Goal: Find specific page/section: Find specific page/section

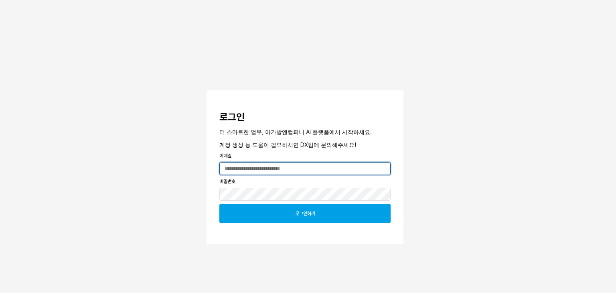
type input "**********"
click at [331, 215] on div "로그인하기" at bounding box center [305, 213] width 164 height 18
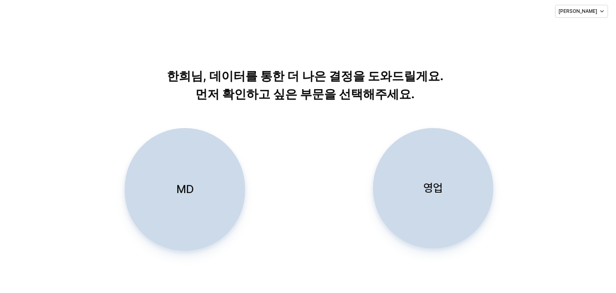
click at [213, 179] on div "MD" at bounding box center [184, 189] width 113 height 122
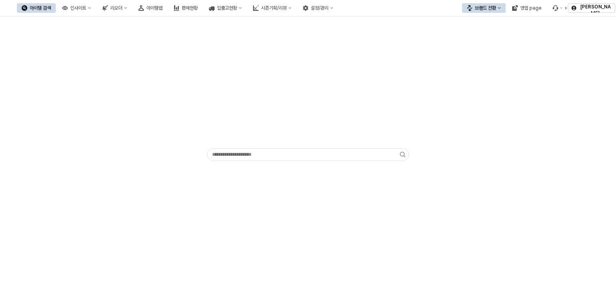
click at [4, 11] on img at bounding box center [4, 8] width 0 height 10
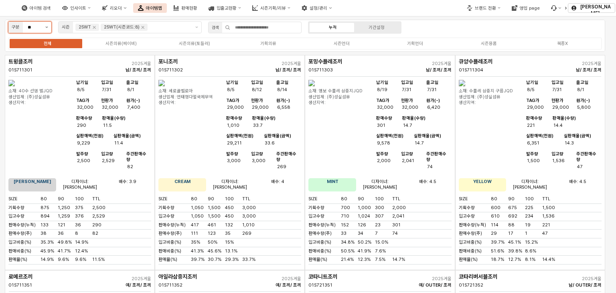
click at [47, 27] on icon "제안 사항 표시" at bounding box center [46, 27] width 2 height 2
click at [17, 10] on div at bounding box center [8, 8] width 17 height 10
click at [95, 26] on icon "Remove 25WT" at bounding box center [94, 27] width 6 height 6
click at [118, 28] on icon "Remove 25WT(시즌코드:8)" at bounding box center [117, 27] width 6 height 6
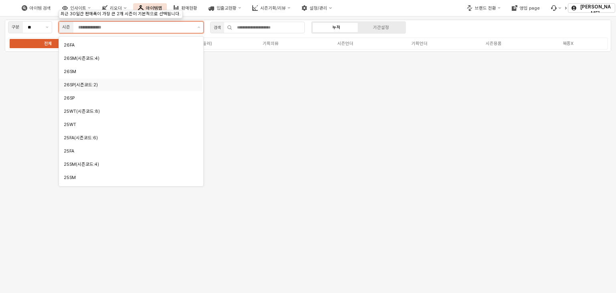
scroll to position [40, 0]
click at [101, 154] on div "25FA" at bounding box center [130, 148] width 143 height 12
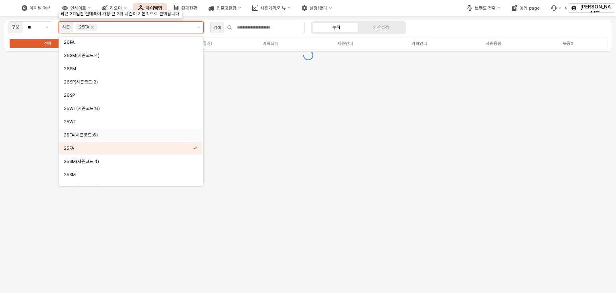
click at [98, 133] on div "25FA(시즌코드:6)" at bounding box center [128, 135] width 129 height 6
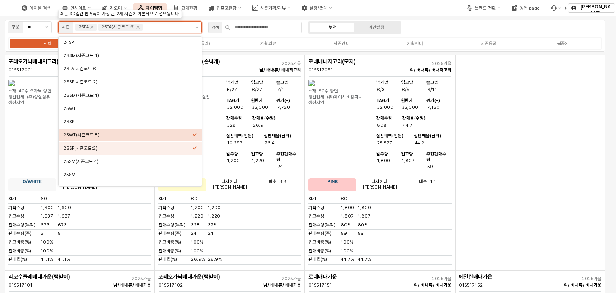
click at [195, 135] on icon "옵션을 선택하세요" at bounding box center [195, 134] width 4 height 4
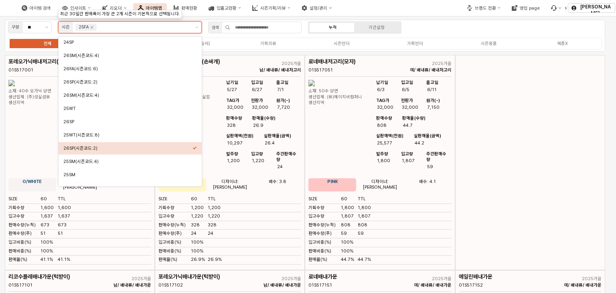
click at [196, 149] on icon "옵션을 선택하세요" at bounding box center [195, 148] width 4 height 4
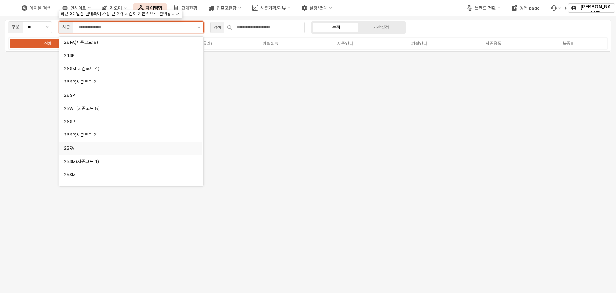
click at [82, 150] on div "25FA" at bounding box center [128, 148] width 129 height 6
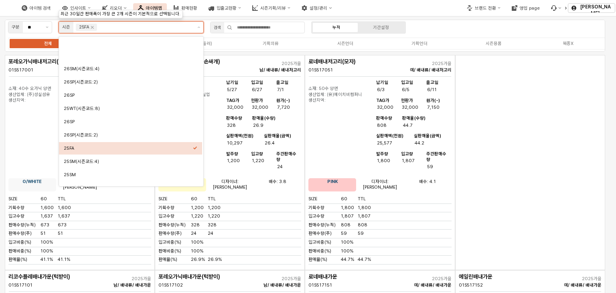
scroll to position [80, 0]
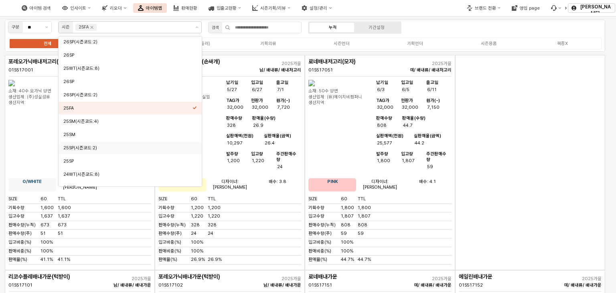
click at [536, 152] on div "앱 프레임" at bounding box center [530, 162] width 150 height 215
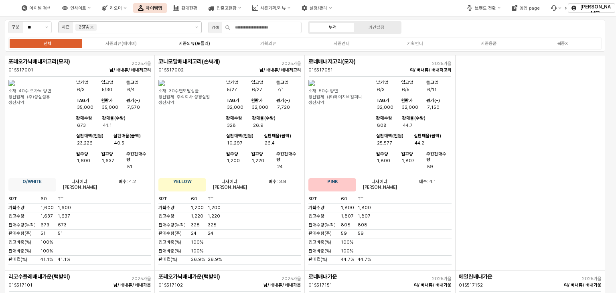
click at [204, 43] on div "시즌의류(토들러)" at bounding box center [194, 43] width 31 height 5
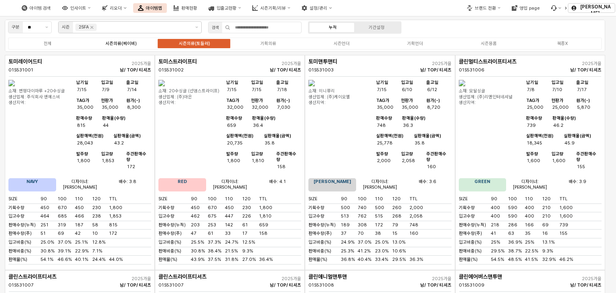
click at [117, 40] on label "시즌의류(베이비)" at bounding box center [120, 43] width 73 height 7
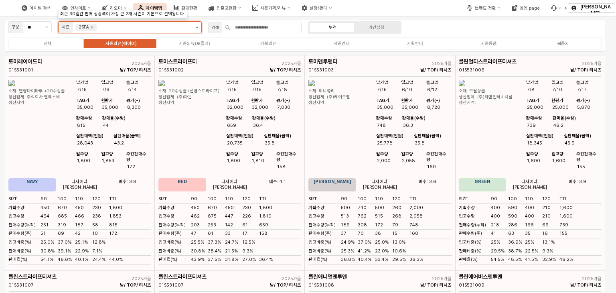
click at [197, 25] on button "제안 사항 표시" at bounding box center [196, 27] width 9 height 11
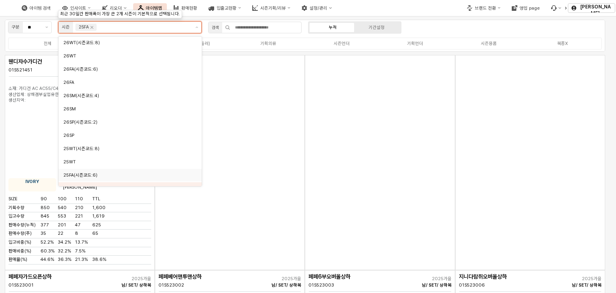
scroll to position [8, 0]
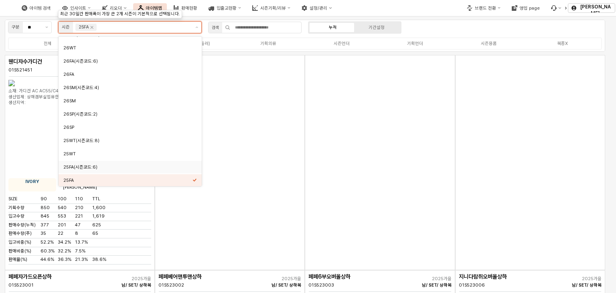
click at [107, 165] on div "25FA(시즌코드:6)" at bounding box center [127, 167] width 129 height 6
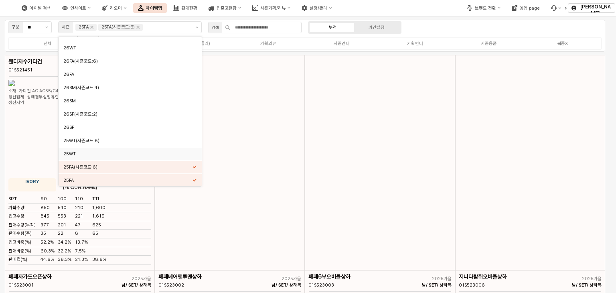
click at [428, 11] on div "아이템 검색 인사이트 리오더 아이템맵 판매현황 입출고현황 시즌기획/리뷰 설정/관리" at bounding box center [231, 8] width 462 height 17
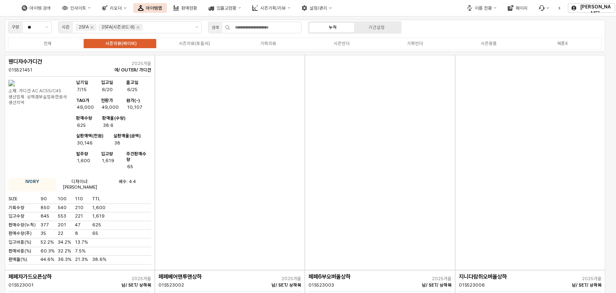
click at [15, 86] on img "앱 프레임" at bounding box center [11, 83] width 6 height 6
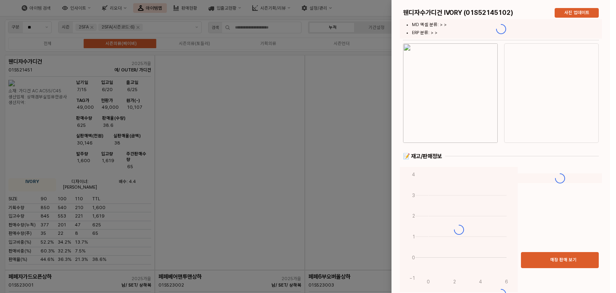
click at [198, 105] on div at bounding box center [308, 146] width 616 height 293
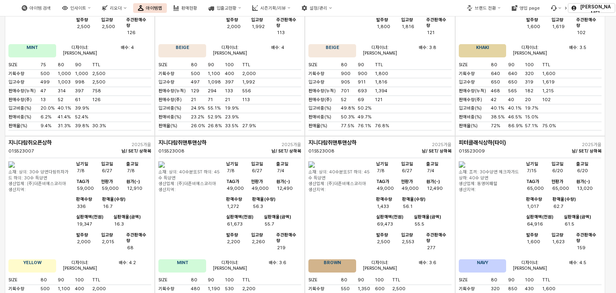
scroll to position [361, 0]
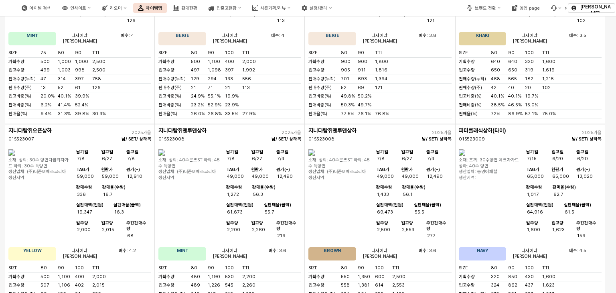
click at [315, 156] on img "앱 프레임" at bounding box center [312, 152] width 6 height 6
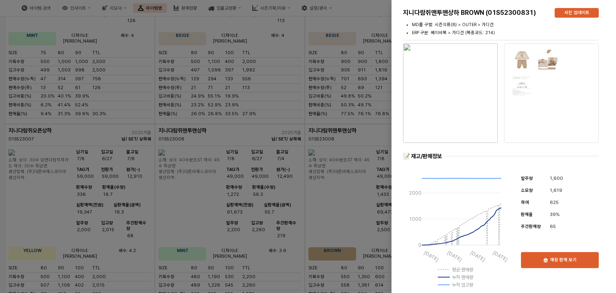
click at [372, 112] on div at bounding box center [308, 146] width 616 height 293
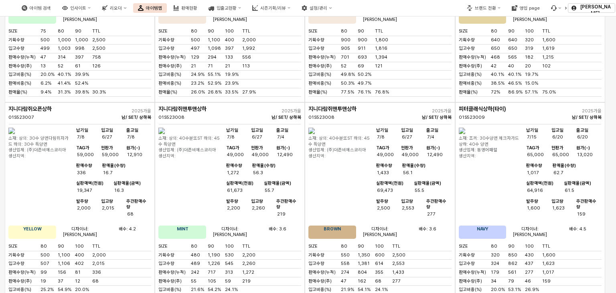
scroll to position [401, 0]
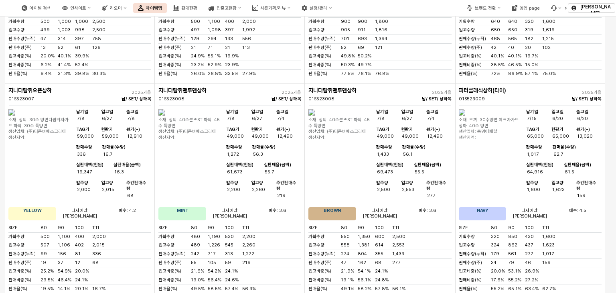
click at [465, 116] on img "앱 프레임" at bounding box center [462, 112] width 6 height 6
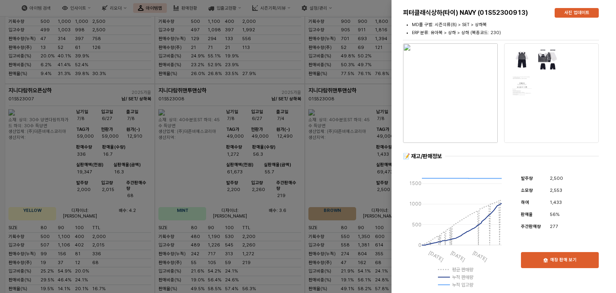
click at [385, 66] on div at bounding box center [308, 146] width 616 height 293
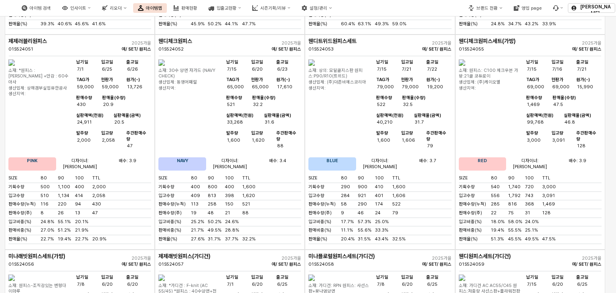
scroll to position [1324, 0]
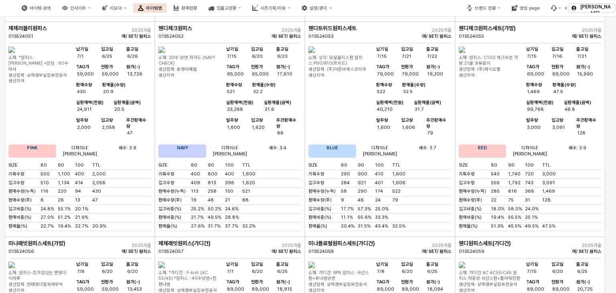
click at [15, 262] on img "앱 프레임" at bounding box center [11, 265] width 6 height 6
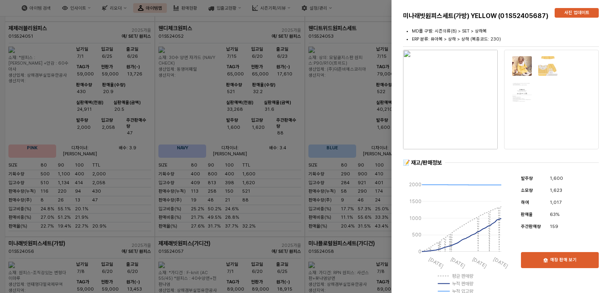
click at [449, 118] on img "button" at bounding box center [450, 99] width 95 height 99
click at [252, 85] on div at bounding box center [308, 146] width 616 height 293
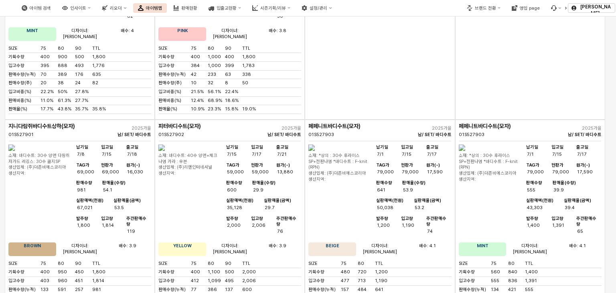
scroll to position [2046, 0]
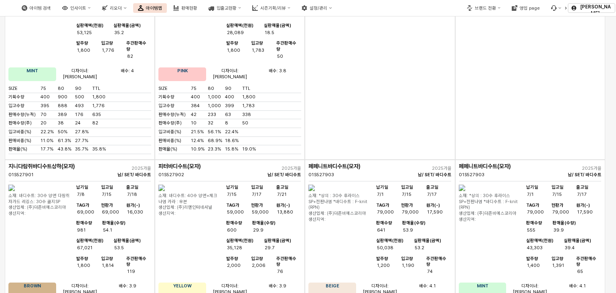
click at [315, 185] on img "앱 프레임" at bounding box center [312, 188] width 6 height 6
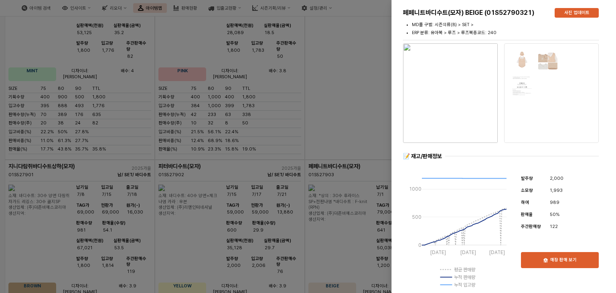
click at [377, 41] on div at bounding box center [308, 146] width 616 height 293
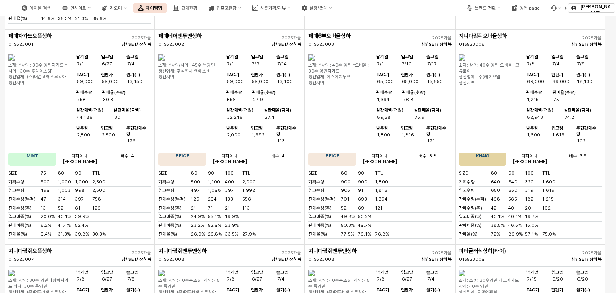
scroll to position [0, 0]
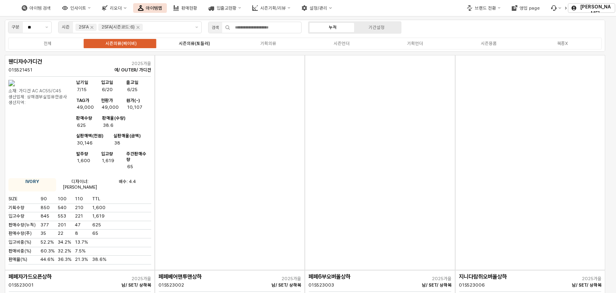
click at [190, 44] on div "시즌의류(토들러)" at bounding box center [194, 43] width 31 height 5
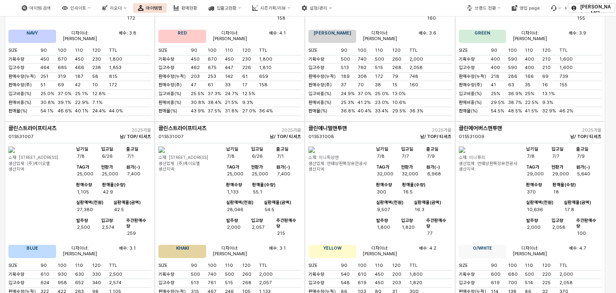
scroll to position [160, 0]
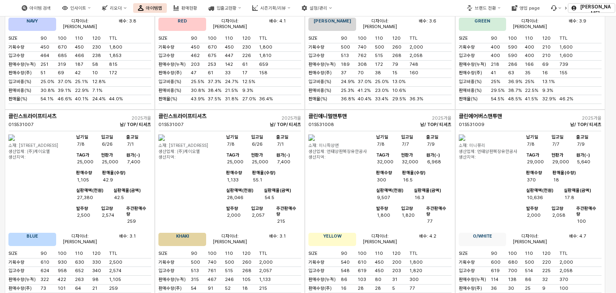
click at [163, 141] on img "앱 프레임" at bounding box center [161, 137] width 6 height 6
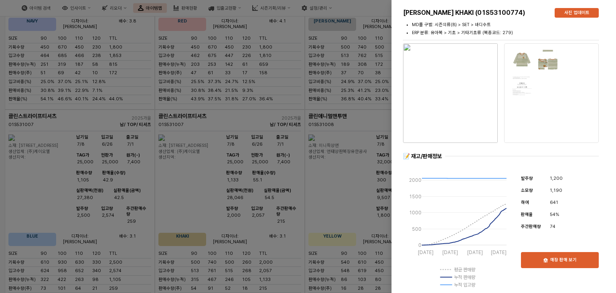
click at [540, 62] on img at bounding box center [548, 59] width 20 height 20
click at [549, 62] on img at bounding box center [548, 59] width 20 height 20
drag, startPoint x: 500, startPoint y: 65, endPoint x: 479, endPoint y: 83, distance: 28.2
click at [500, 65] on div at bounding box center [450, 93] width 101 height 103
click at [458, 91] on img "button" at bounding box center [450, 92] width 95 height 99
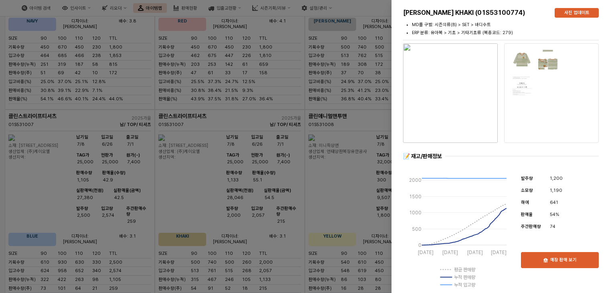
click at [338, 49] on div at bounding box center [308, 146] width 616 height 293
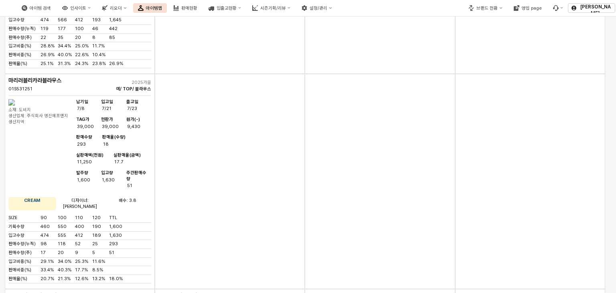
scroll to position [842, 0]
click at [15, 98] on img "앱 프레임" at bounding box center [11, 101] width 6 height 6
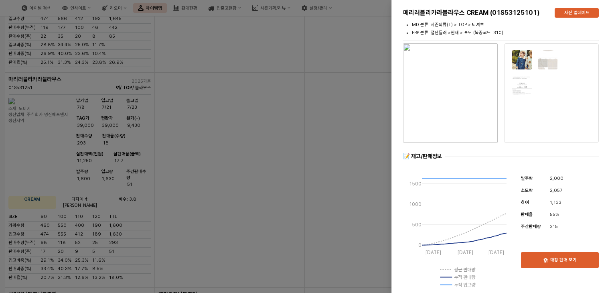
click at [257, 142] on div at bounding box center [308, 146] width 616 height 293
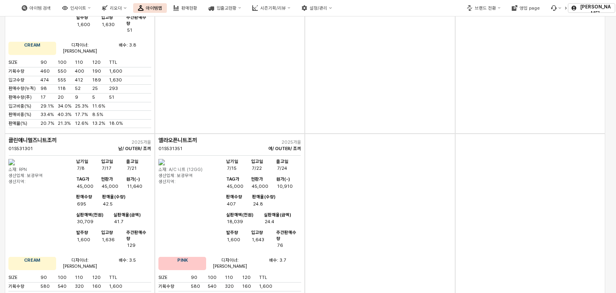
scroll to position [1204, 0]
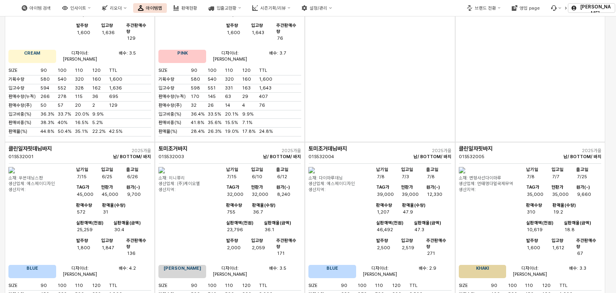
click at [15, 167] on img "앱 프레임" at bounding box center [11, 170] width 6 height 6
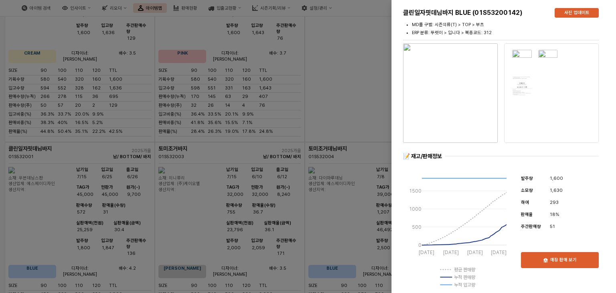
click at [376, 32] on div at bounding box center [308, 146] width 616 height 293
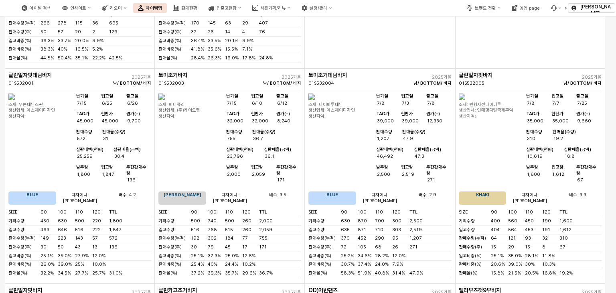
scroll to position [1364, 0]
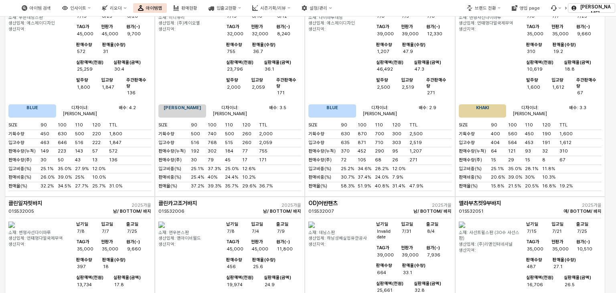
click at [315, 221] on img "앱 프레임" at bounding box center [312, 224] width 6 height 6
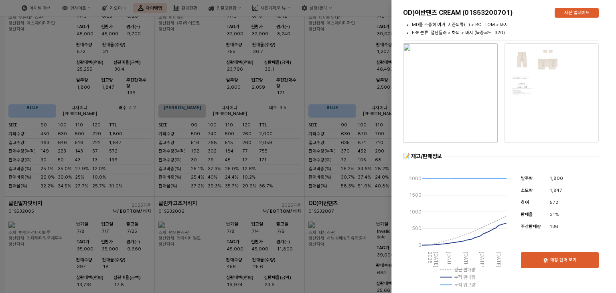
click at [345, 116] on div at bounding box center [308, 146] width 616 height 293
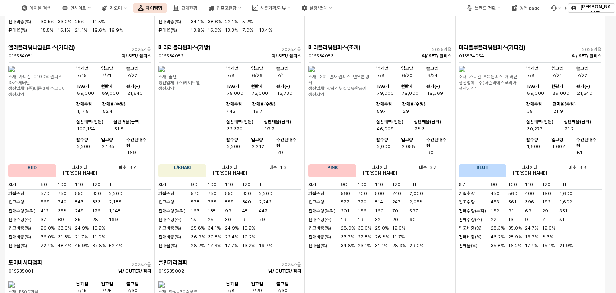
scroll to position [2608, 0]
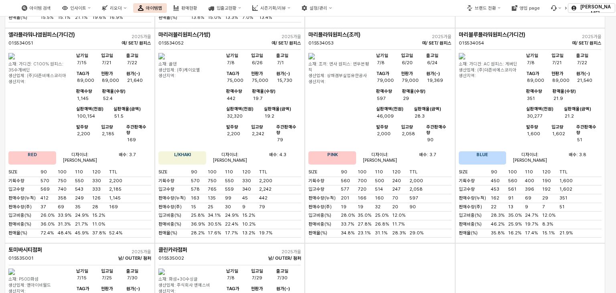
click at [15, 268] on img "앱 프레임" at bounding box center [11, 271] width 6 height 6
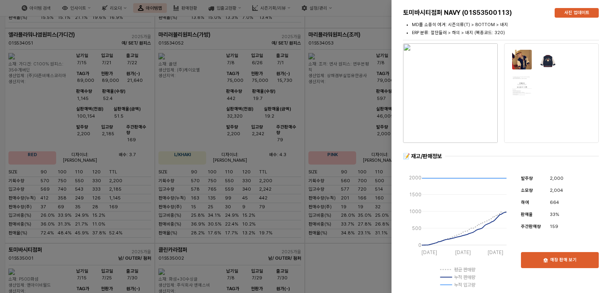
click at [332, 125] on div at bounding box center [308, 146] width 616 height 293
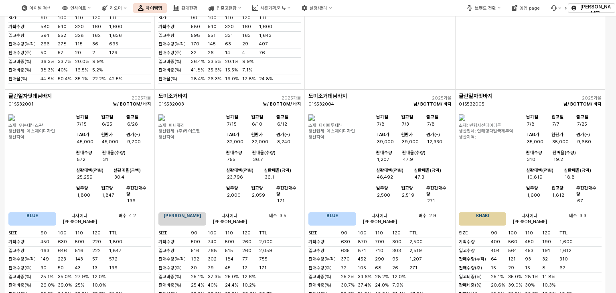
scroll to position [1296, 0]
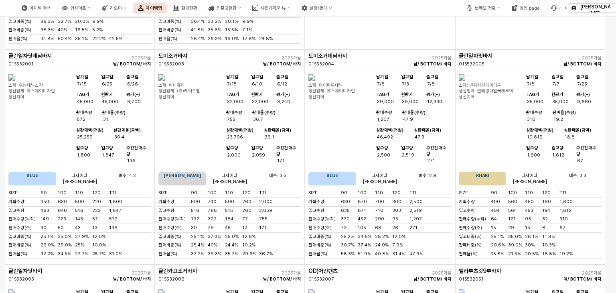
click at [465, 289] on img "앱 프레임" at bounding box center [462, 292] width 6 height 6
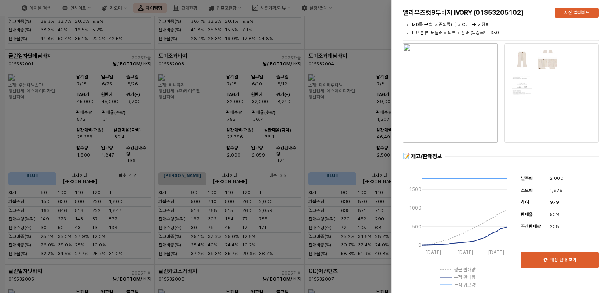
click at [361, 126] on div at bounding box center [308, 146] width 616 height 293
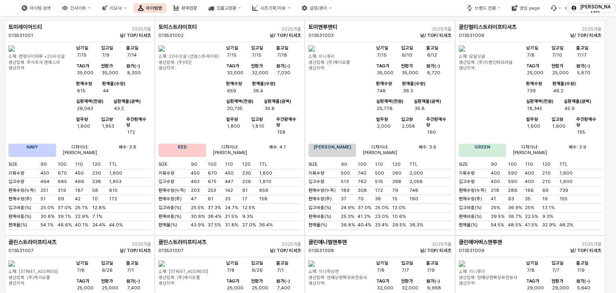
scroll to position [0, 0]
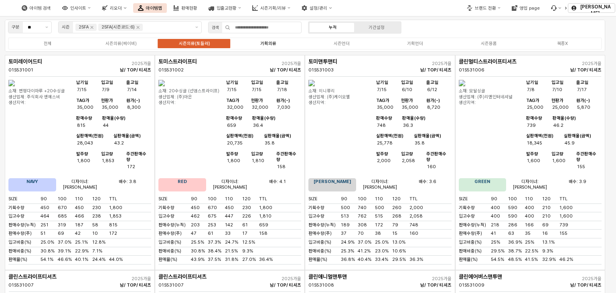
click at [263, 41] on div "기획의류" at bounding box center [268, 43] width 16 height 5
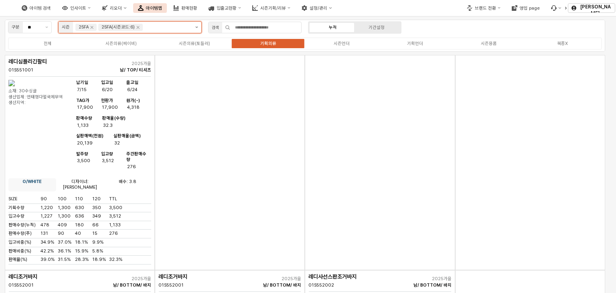
click at [196, 26] on icon "제안 사항 표시" at bounding box center [196, 27] width 3 height 2
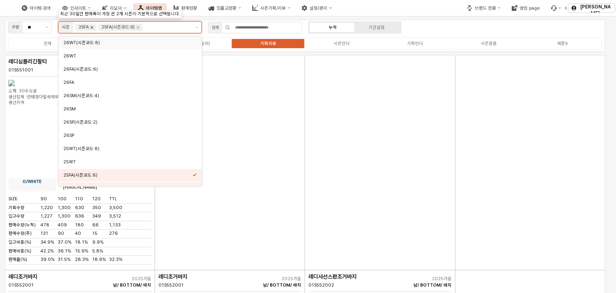
click at [90, 27] on icon "Remove 25FA" at bounding box center [92, 27] width 6 height 6
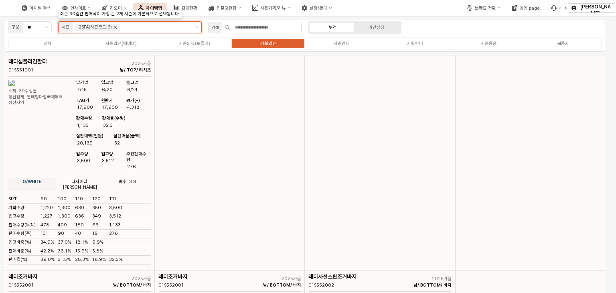
click at [114, 26] on icon "Remove 25FA(시즌코드:6)" at bounding box center [115, 27] width 6 height 6
click at [196, 26] on icon "제안 사항 표시" at bounding box center [196, 27] width 3 height 2
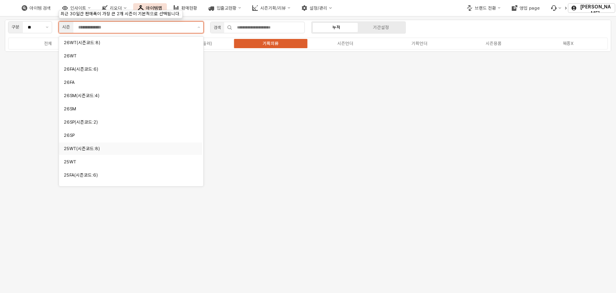
scroll to position [40, 0]
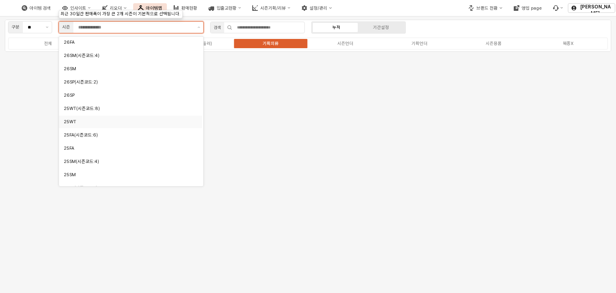
click at [85, 121] on div "25WT" at bounding box center [128, 122] width 129 height 6
click at [83, 106] on font "25WT(시즌코드:8)" at bounding box center [82, 108] width 36 height 5
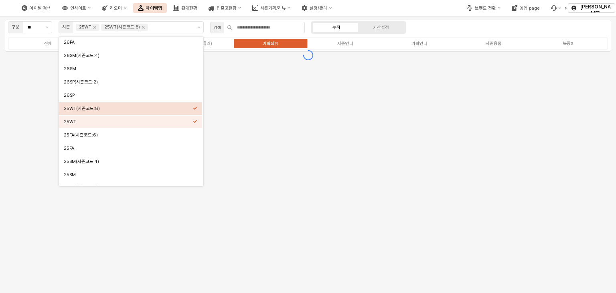
click at [308, 82] on div "구분 ** 시즌 25WT 25WT(시즌코드:8) 검색 누적 기간설정 전체 시즌의류(베이비) 시즌의류(토들러) 기획의류 시즌언더 기획언더 시즌용…" at bounding box center [308, 154] width 616 height 276
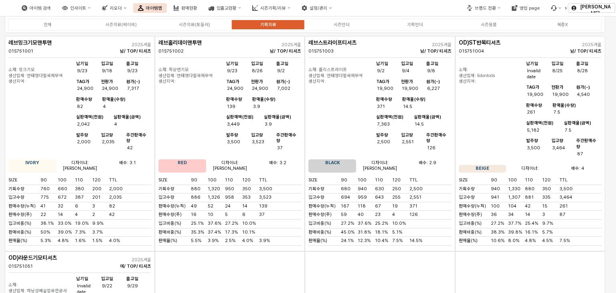
scroll to position [0, 0]
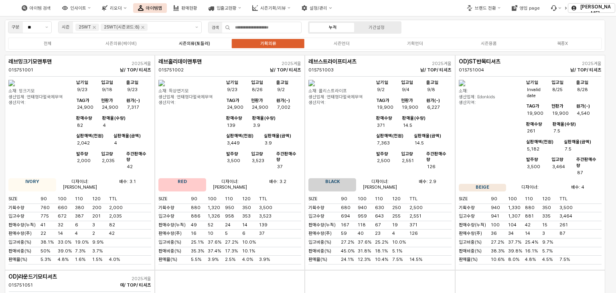
click at [185, 43] on div "시즌의류(토들러)" at bounding box center [194, 43] width 31 height 5
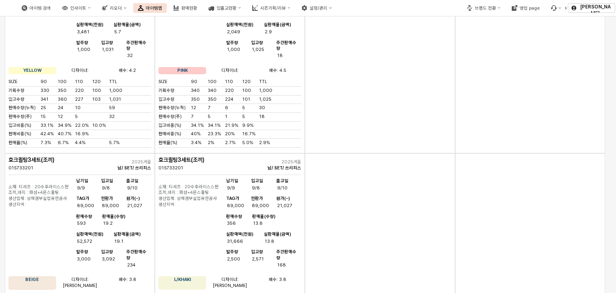
scroll to position [3009, 0]
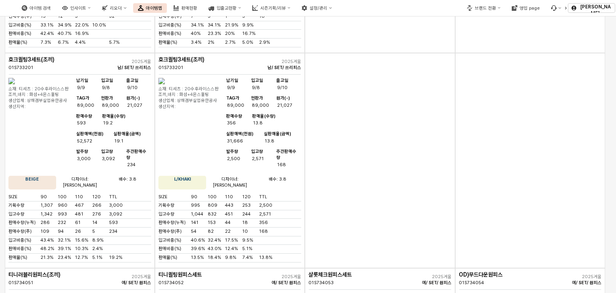
click at [315, 292] on img "앱 프레임" at bounding box center [312, 296] width 6 height 6
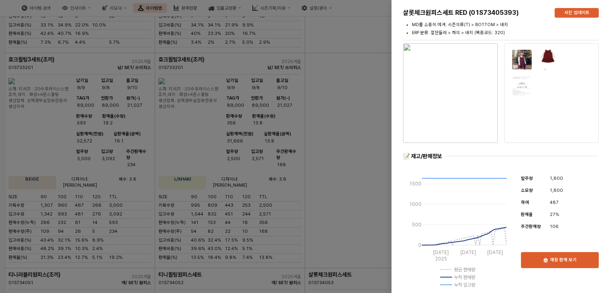
click at [337, 59] on div at bounding box center [308, 146] width 616 height 293
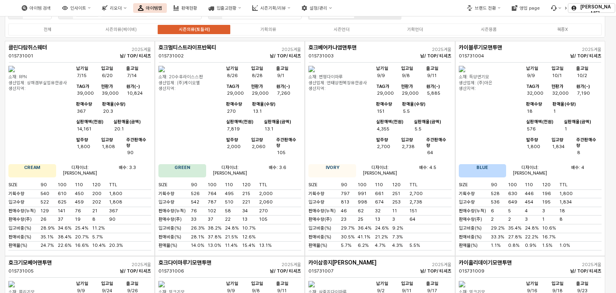
scroll to position [0, 0]
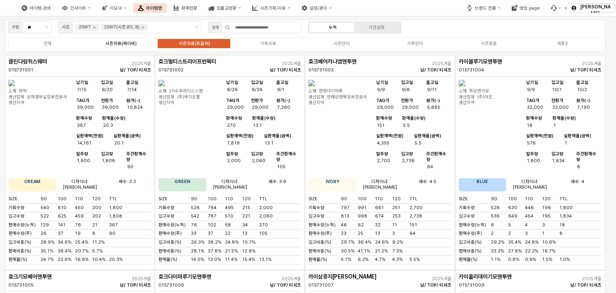
click at [134, 45] on div "시즌의류(베이비)" at bounding box center [121, 43] width 31 height 5
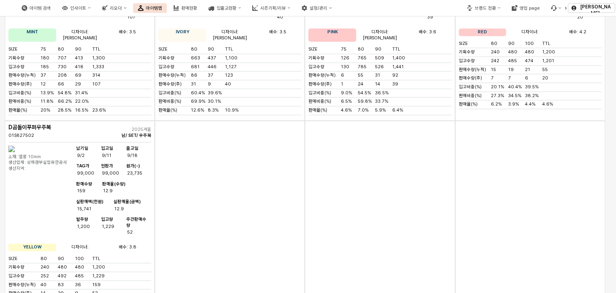
scroll to position [3611, 0]
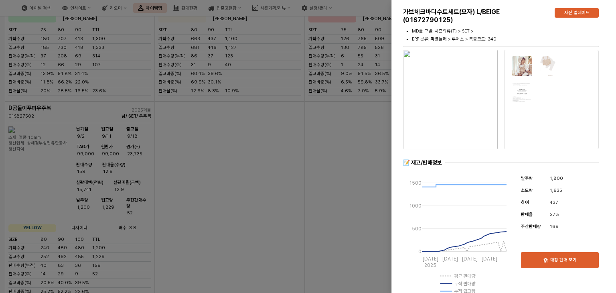
click at [350, 70] on div at bounding box center [308, 146] width 616 height 293
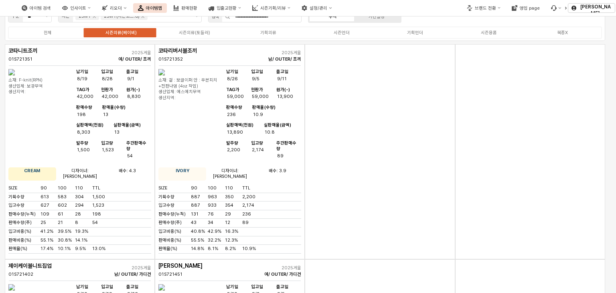
scroll to position [0, 0]
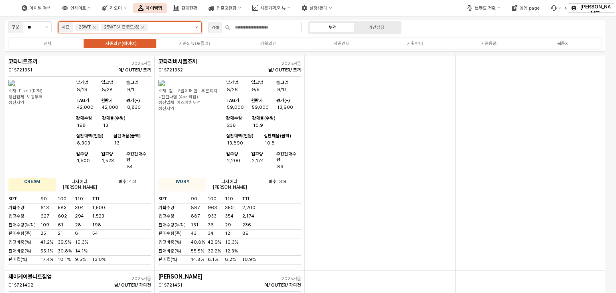
click at [196, 28] on button "제안 사항 표시" at bounding box center [196, 27] width 9 height 11
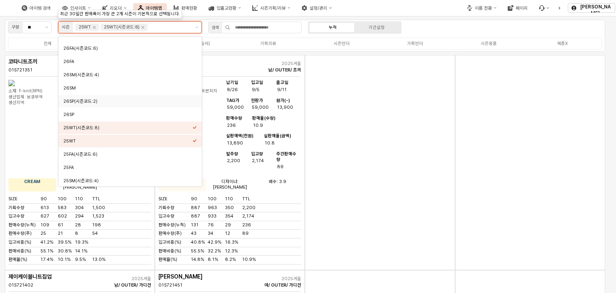
scroll to position [80, 0]
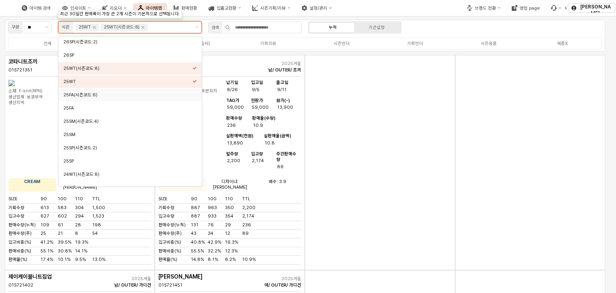
click at [90, 97] on div "25FA(시즌코드:6)" at bounding box center [127, 95] width 129 height 6
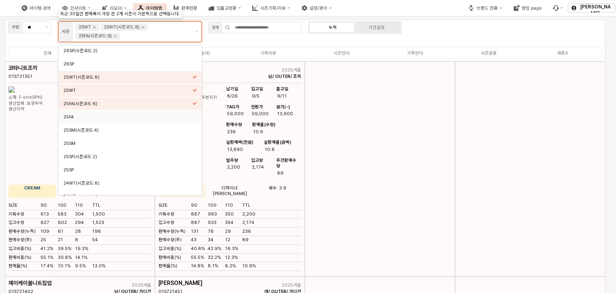
click at [88, 118] on div "25FA" at bounding box center [127, 117] width 129 height 6
click at [94, 26] on icon "Remove 25WT" at bounding box center [94, 27] width 3 height 3
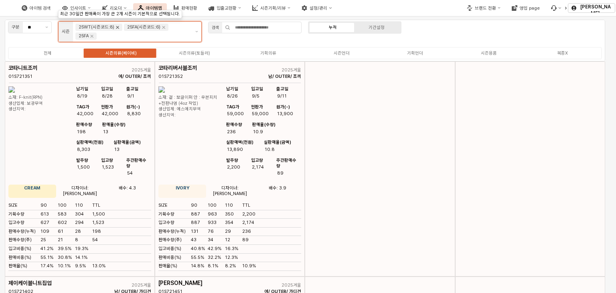
click at [114, 27] on icon "Remove 25WT(시즌코드:8)" at bounding box center [117, 27] width 6 height 6
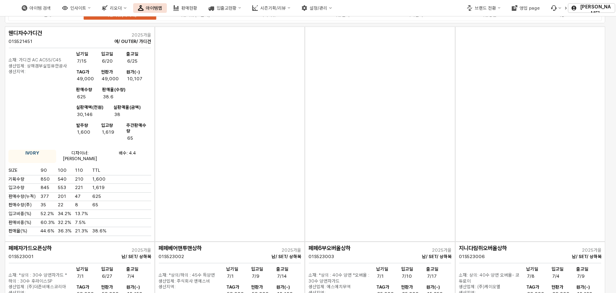
scroll to position [0, 0]
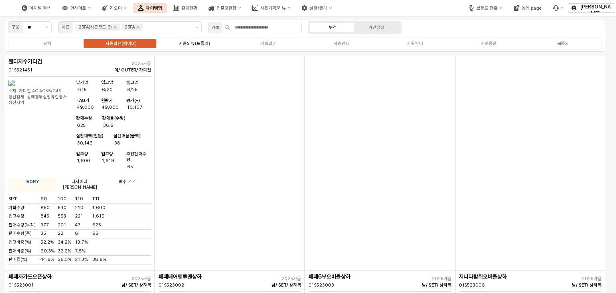
drag, startPoint x: 197, startPoint y: 37, endPoint x: 194, endPoint y: 42, distance: 5.4
click at [196, 37] on div "전체 시즌의류(베이비) 시즌의류(토들러) 기획의류 시즌언더 기획언더 시즌용품 복종X" at bounding box center [305, 43] width 594 height 12
click at [194, 45] on div "시즌의류(토들러)" at bounding box center [194, 43] width 31 height 5
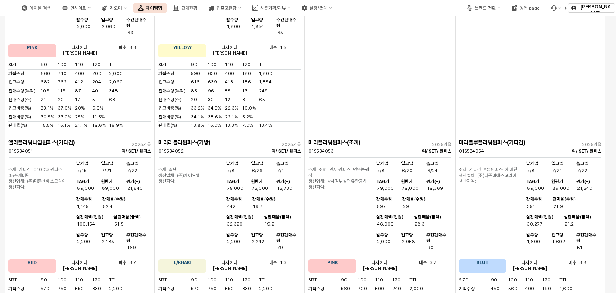
scroll to position [2608, 0]
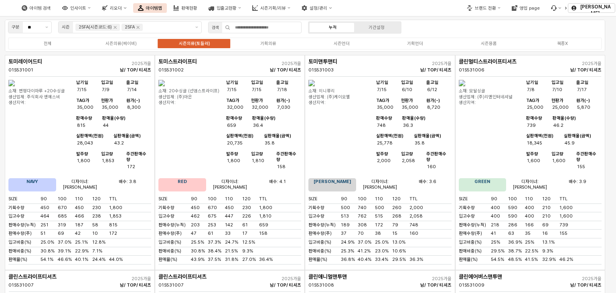
scroll to position [2608, 0]
